Goal: Task Accomplishment & Management: Manage account settings

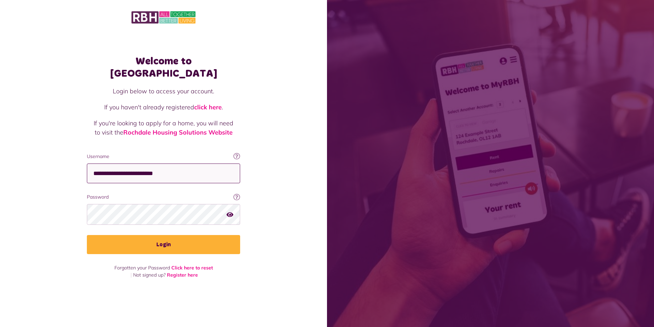
type input "**********"
click at [163, 239] on button "Login" at bounding box center [163, 244] width 153 height 19
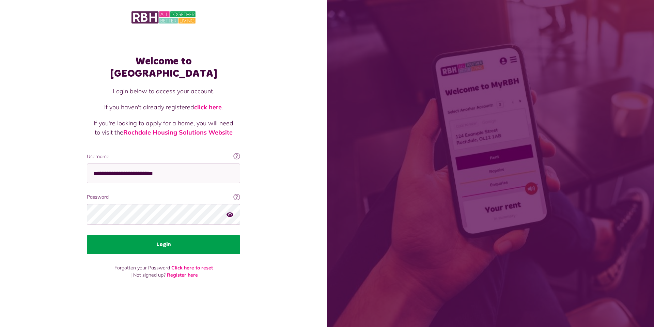
click at [148, 236] on button "Login" at bounding box center [163, 244] width 153 height 19
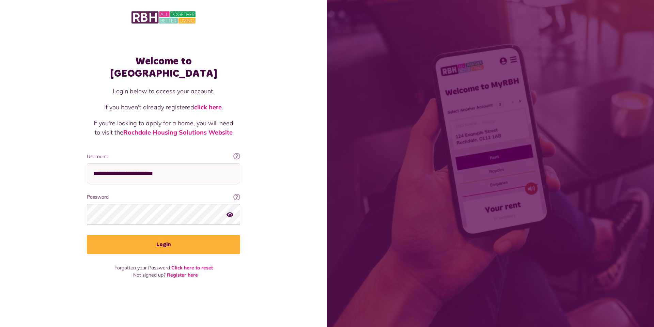
click at [154, 243] on button "Login" at bounding box center [163, 244] width 153 height 19
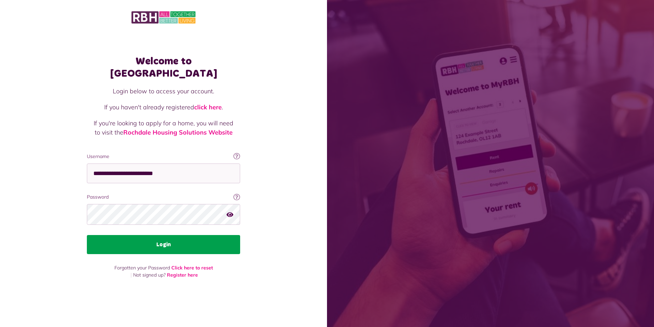
click at [165, 240] on button "Login" at bounding box center [163, 244] width 153 height 19
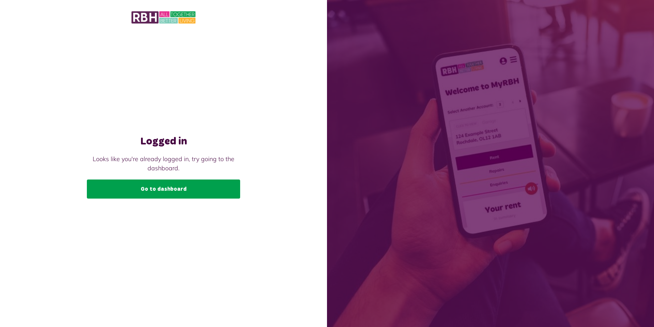
click at [167, 192] on link "Go to dashboard" at bounding box center [163, 188] width 153 height 19
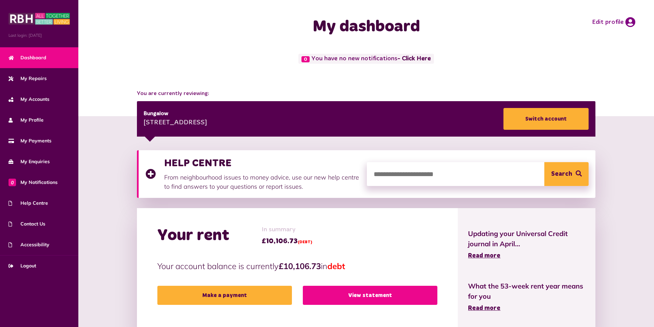
click at [402, 296] on link "View statement" at bounding box center [370, 295] width 135 height 19
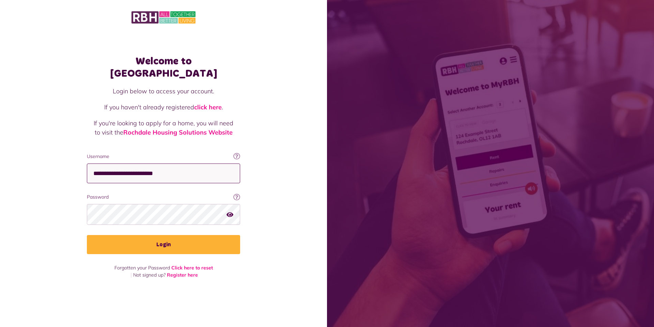
type input "**********"
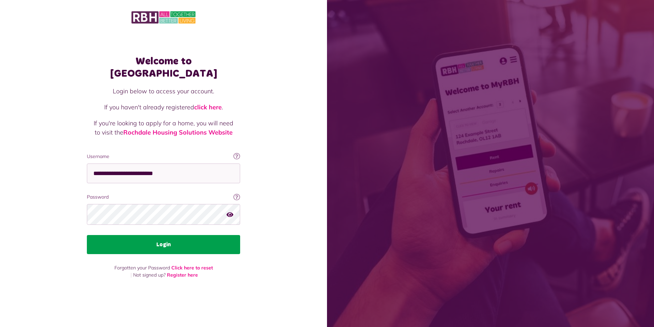
click at [153, 237] on button "Login" at bounding box center [163, 244] width 153 height 19
click at [165, 238] on button "Login" at bounding box center [163, 244] width 153 height 19
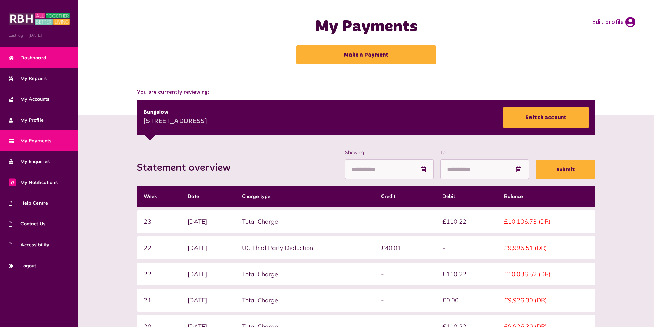
click at [39, 58] on span "Dashboard" at bounding box center [28, 57] width 38 height 7
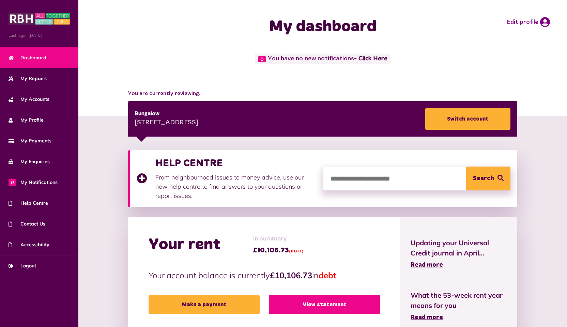
click at [328, 301] on link "View statement" at bounding box center [324, 304] width 111 height 19
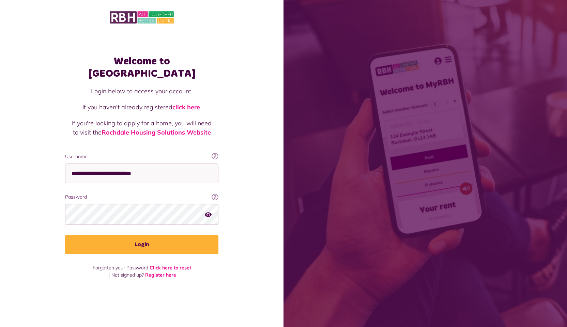
type input "**********"
click at [142, 239] on button "Login" at bounding box center [141, 244] width 153 height 19
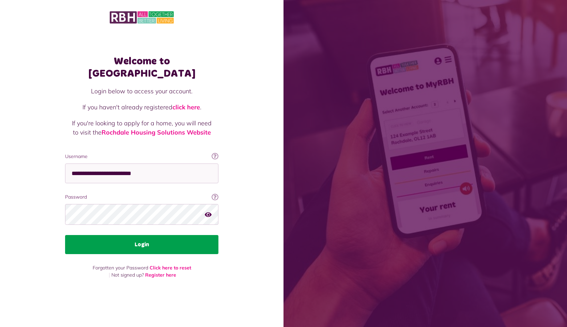
click at [137, 237] on button "Login" at bounding box center [141, 244] width 153 height 19
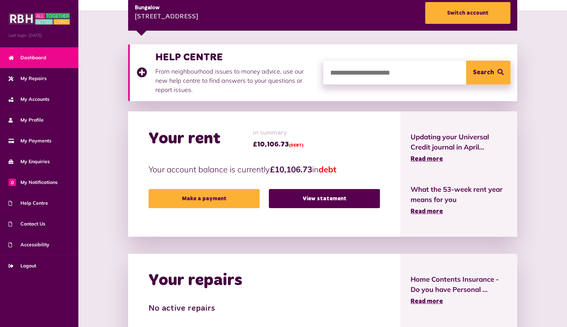
scroll to position [101, 0]
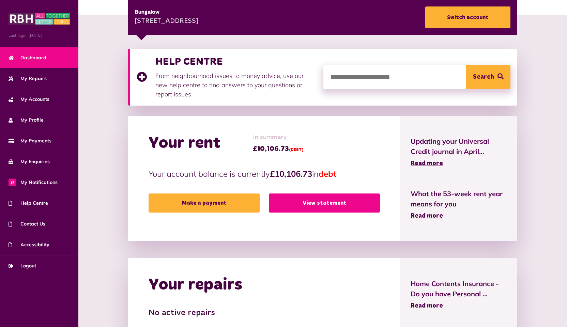
click at [309, 205] on link "View statement" at bounding box center [324, 202] width 111 height 19
